Goal: Task Accomplishment & Management: Complete application form

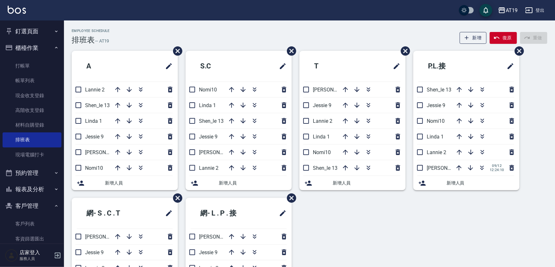
click at [27, 45] on button "櫃檯作業" at bounding box center [32, 48] width 59 height 17
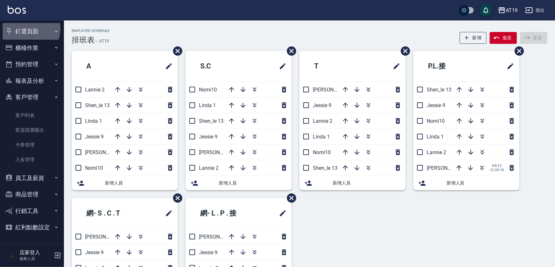
click at [30, 29] on button "釘選頁面" at bounding box center [32, 31] width 59 height 17
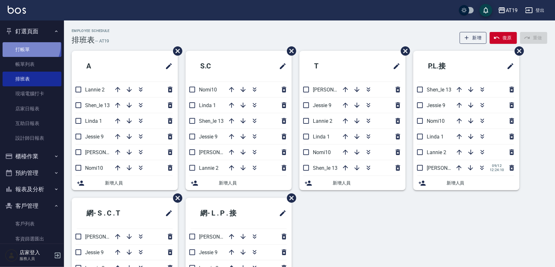
click at [29, 45] on link "打帳單" at bounding box center [32, 49] width 59 height 15
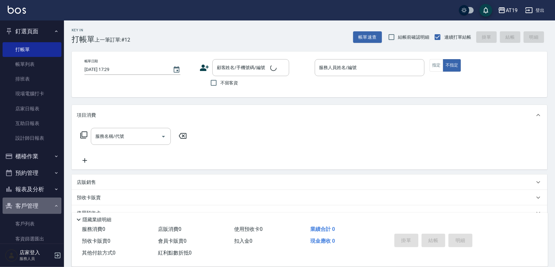
click at [32, 203] on button "客戶管理" at bounding box center [32, 206] width 59 height 17
click at [225, 58] on div "帳單日期 [DATE] 17:29 顧客姓名/手機號碼/編號 顧客姓名/手機號碼/編號 不留客資 服務人員姓名/編號 服務人員姓名/編號 指定 不指定" at bounding box center [310, 75] width 476 height 46
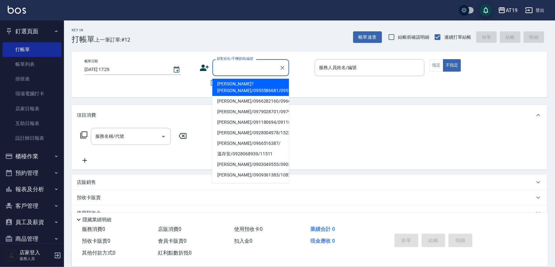
click at [225, 70] on input "顧客姓名/手機號碼/編號" at bounding box center [245, 67] width 61 height 11
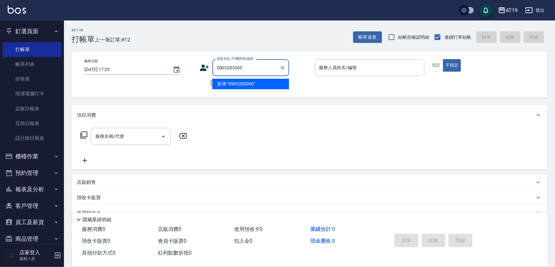
type input "0903283060"
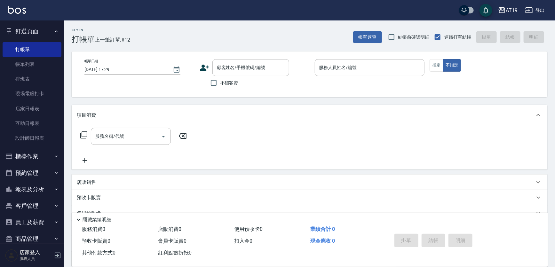
click at [203, 66] on icon at bounding box center [204, 68] width 9 height 6
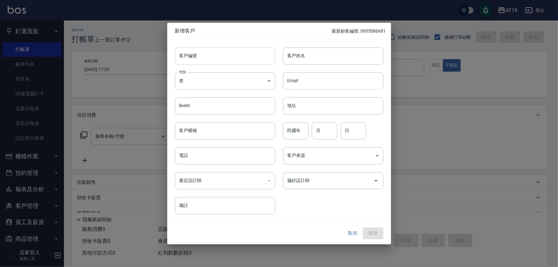
click at [218, 54] on input "客戶編號" at bounding box center [225, 55] width 100 height 17
paste input "0903283060"
type input "0903283060"
click at [225, 160] on input "電話" at bounding box center [225, 155] width 100 height 17
paste input "0903283060"
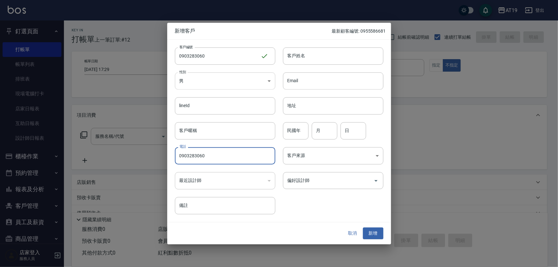
type input "0903283060"
click at [205, 84] on body "AT19 登出 釘選頁面 打帳單 帳單列表 排班表 現場電腦打卡 店家日報表 互助日報表 設計師日報表 櫃檯作業 打帳單 帳單列表 現金收支登錄 高階收支登錄…" at bounding box center [279, 163] width 558 height 327
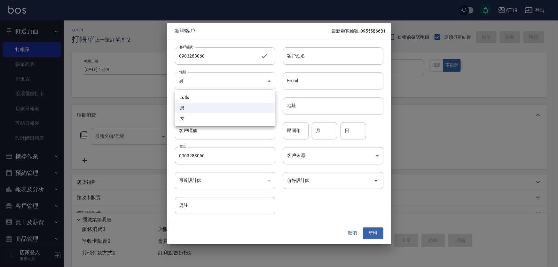
click at [209, 119] on li "女" at bounding box center [225, 118] width 100 height 11
type input "[DEMOGRAPHIC_DATA]"
click at [338, 54] on input "客戶姓名" at bounding box center [333, 55] width 100 height 17
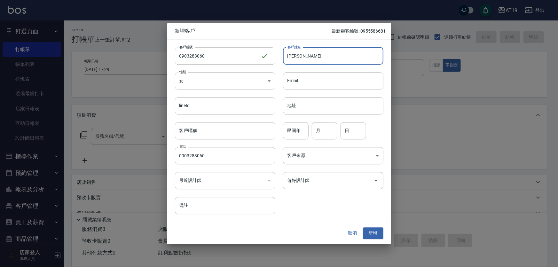
type input "[PERSON_NAME]"
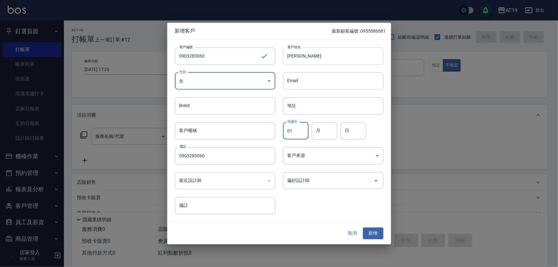
type input "01"
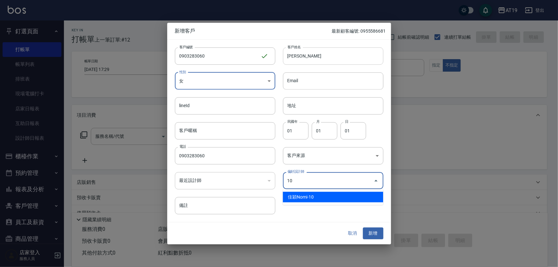
type input "佳穎[PERSON_NAME]"
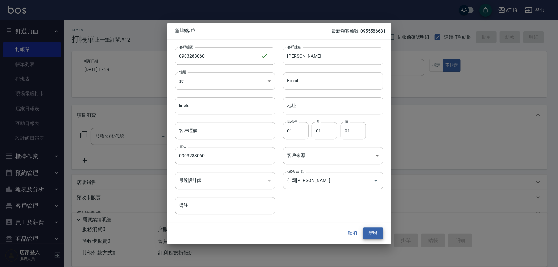
click at [363, 228] on button "新增" at bounding box center [373, 234] width 20 height 12
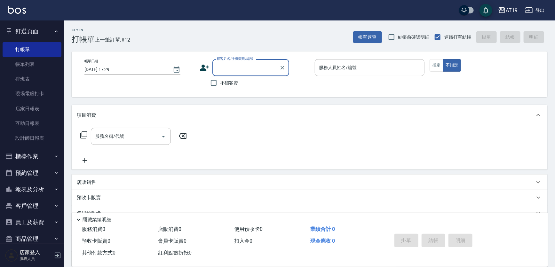
click at [259, 66] on input "顧客姓名/手機號碼/編號" at bounding box center [245, 67] width 61 height 11
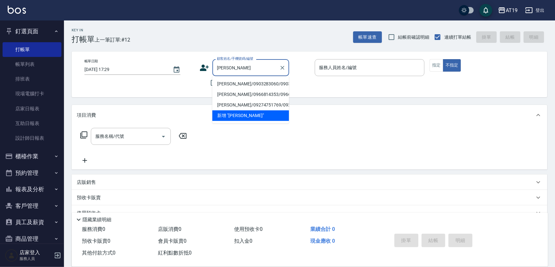
type input "[PERSON_NAME]/0903283060/0903283060"
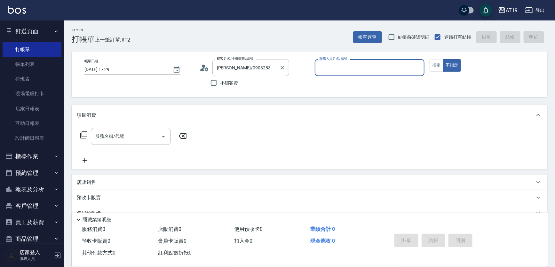
type input "Nomi-10"
click at [443, 59] on button "不指定" at bounding box center [452, 65] width 18 height 12
type button "false"
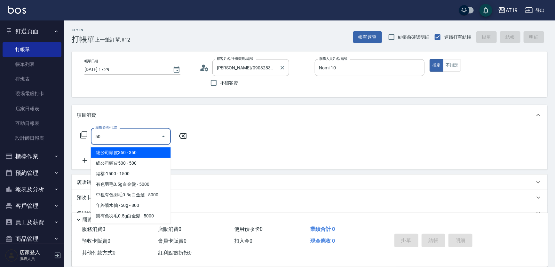
type input "501"
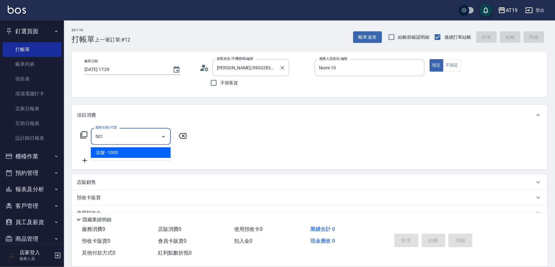
type input "100"
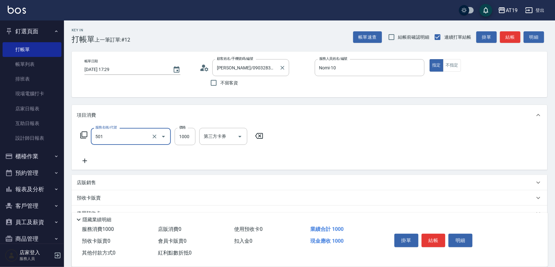
type input "染髮(501)"
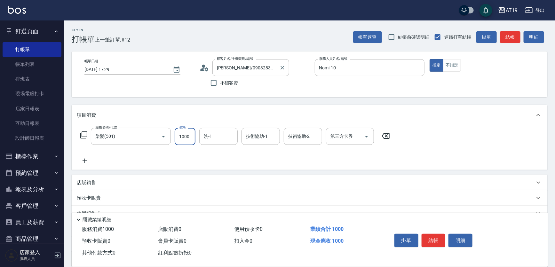
type input "1"
type input "0"
type input "118"
type input "110"
type input "1180"
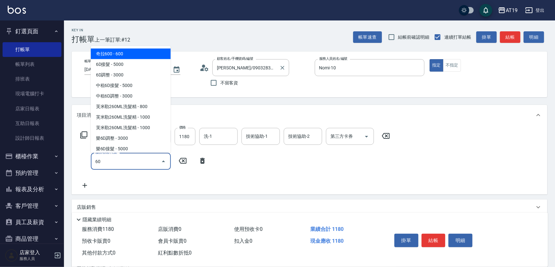
type input "601"
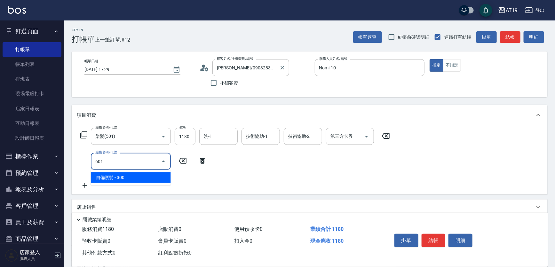
type input "140"
type input "自備護髮(601)"
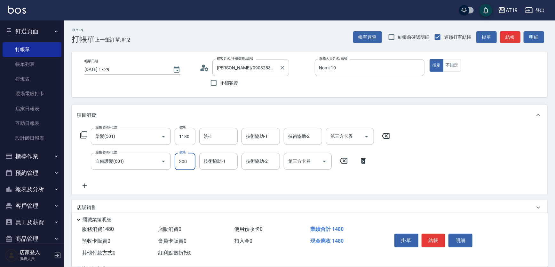
type input "1"
type input "110"
type input "182"
type input "300"
type input "1820"
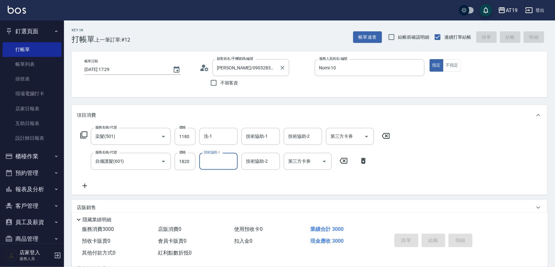
type input "[DATE] 17:31"
type input "0"
